Goal: Check status: Check status

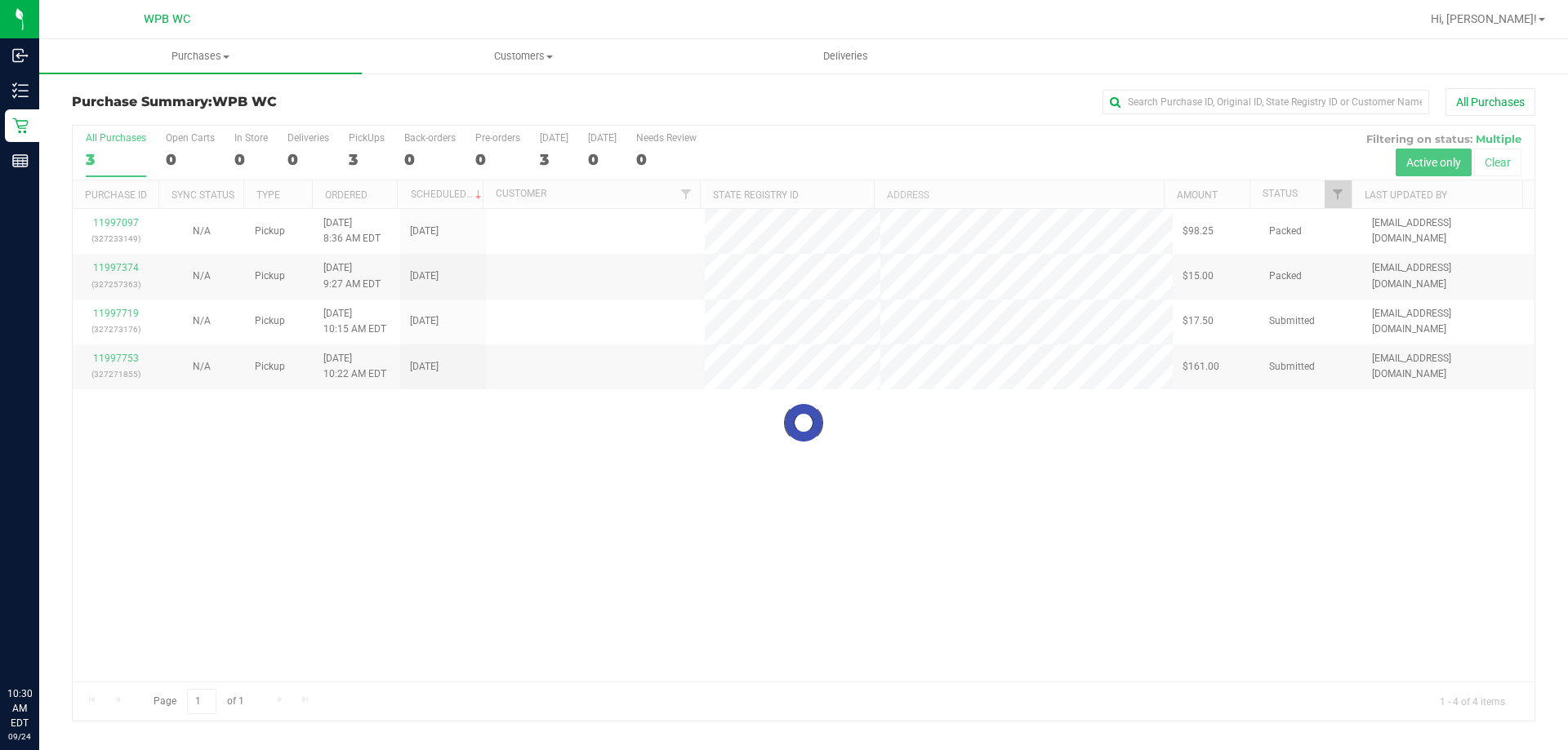
click at [760, 535] on div at bounding box center [803, 423] width 1462 height 595
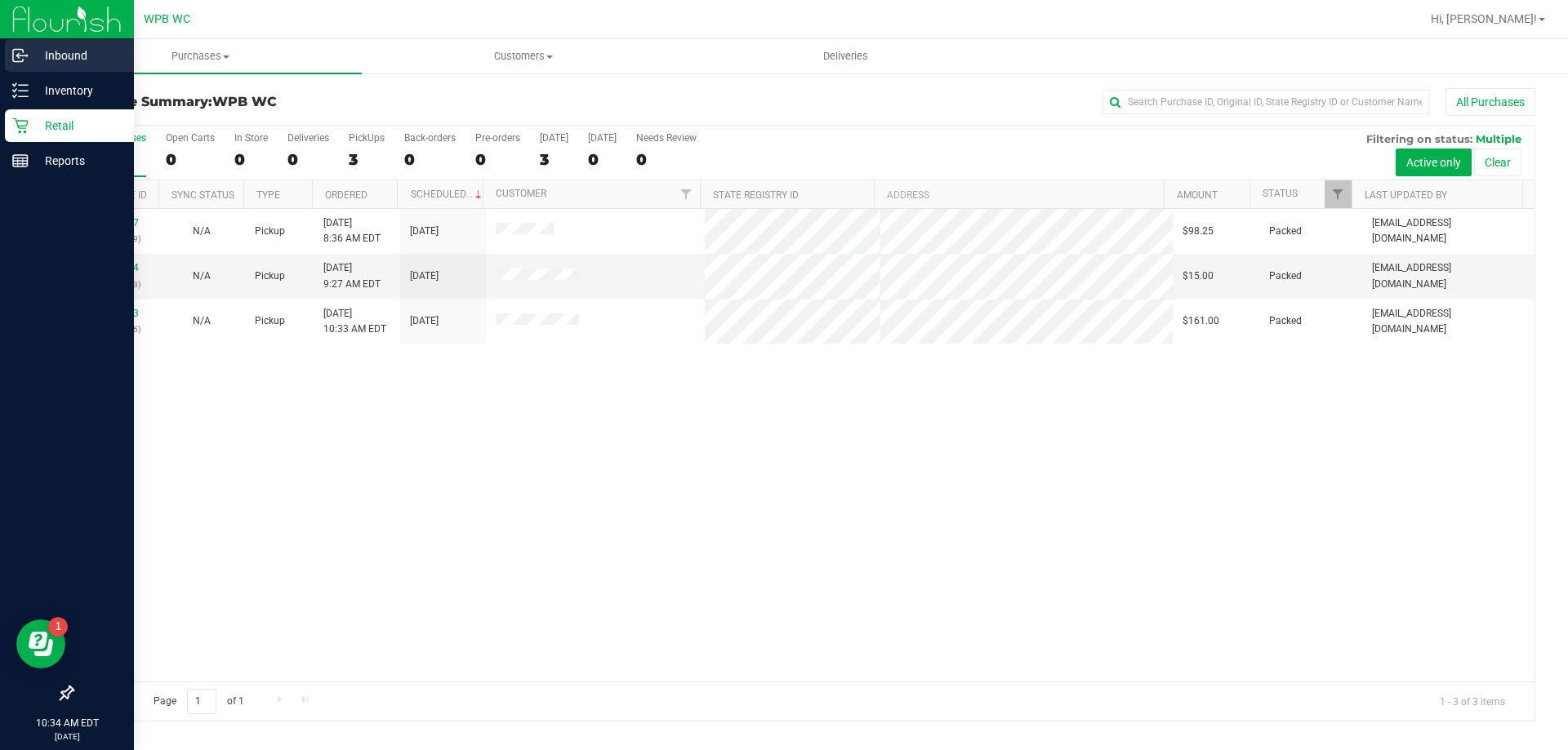
click at [42, 62] on p "Inbound" at bounding box center [77, 56] width 98 height 20
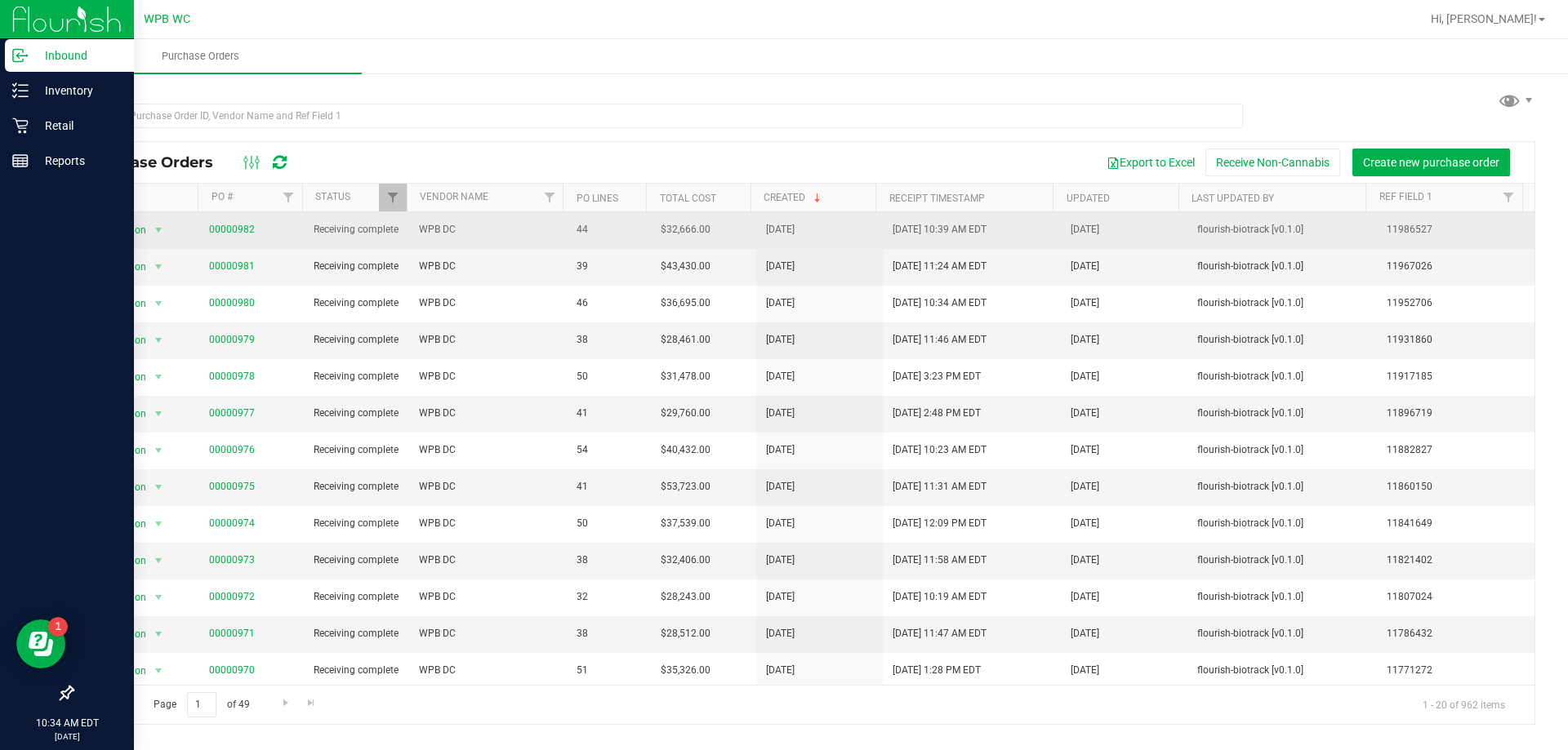
click at [224, 228] on span "00000982" at bounding box center [231, 230] width 46 height 16
click at [231, 234] on link "00000982" at bounding box center [231, 229] width 46 height 12
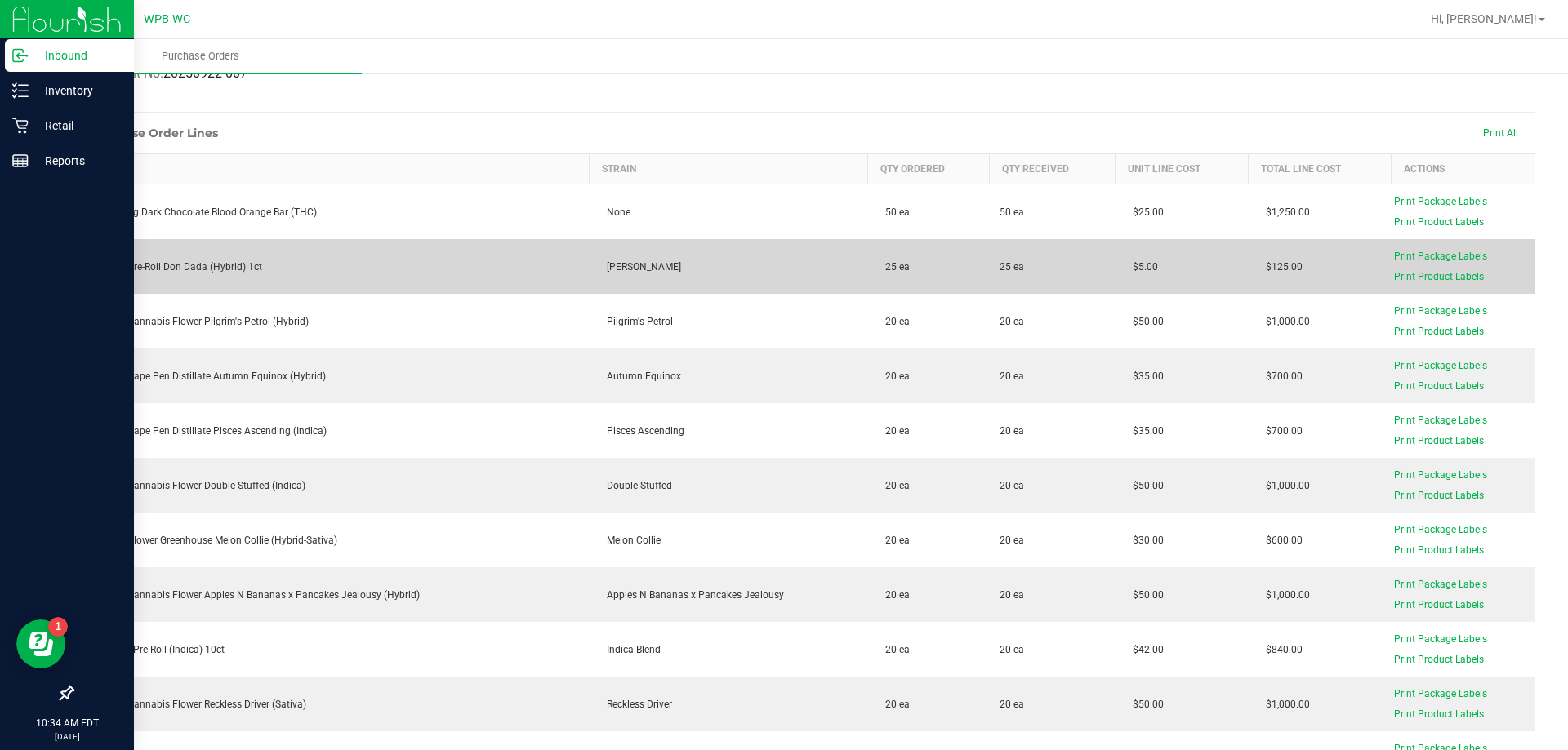
scroll to position [245, 0]
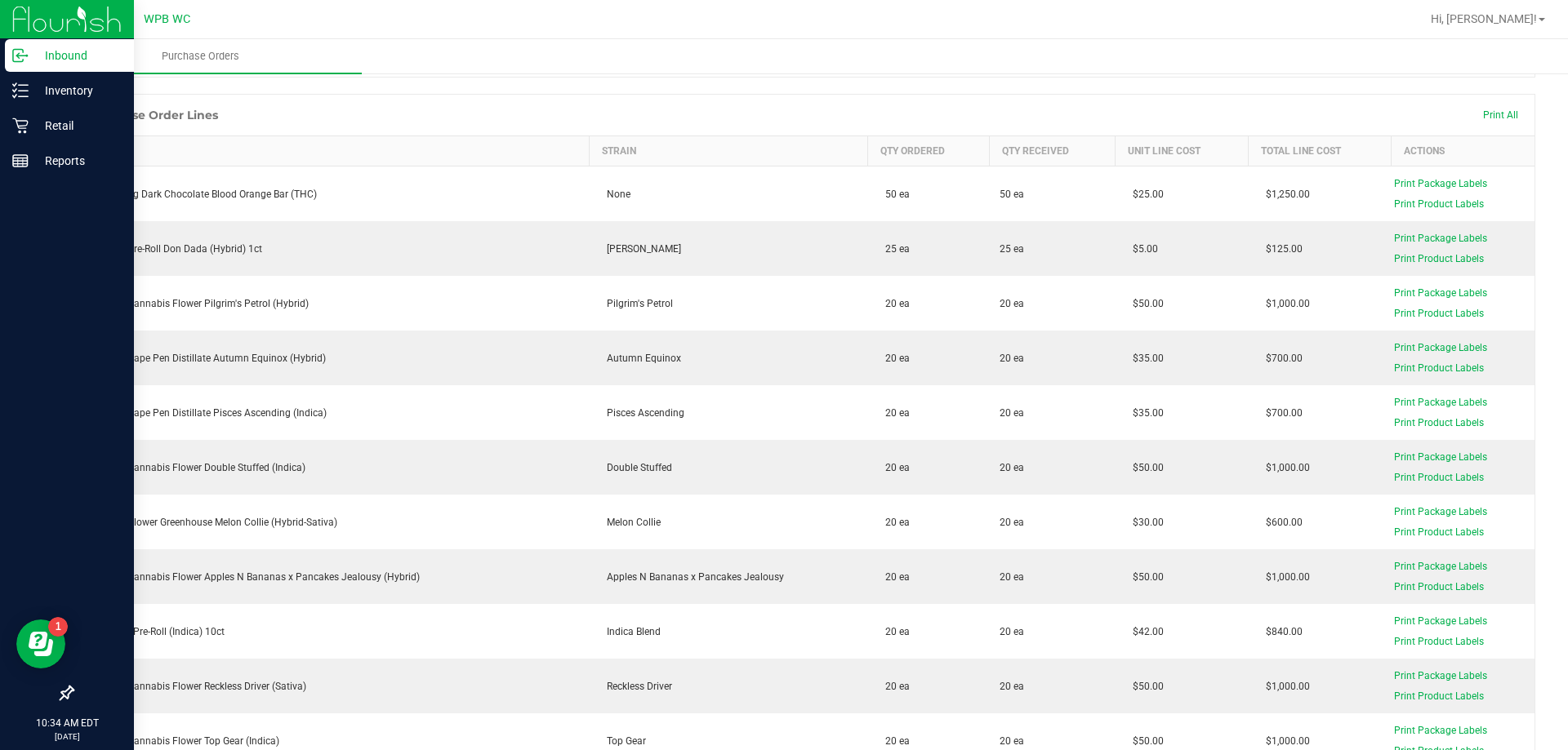
click at [44, 61] on p "Inbound" at bounding box center [77, 56] width 98 height 20
